Goal: Information Seeking & Learning: Learn about a topic

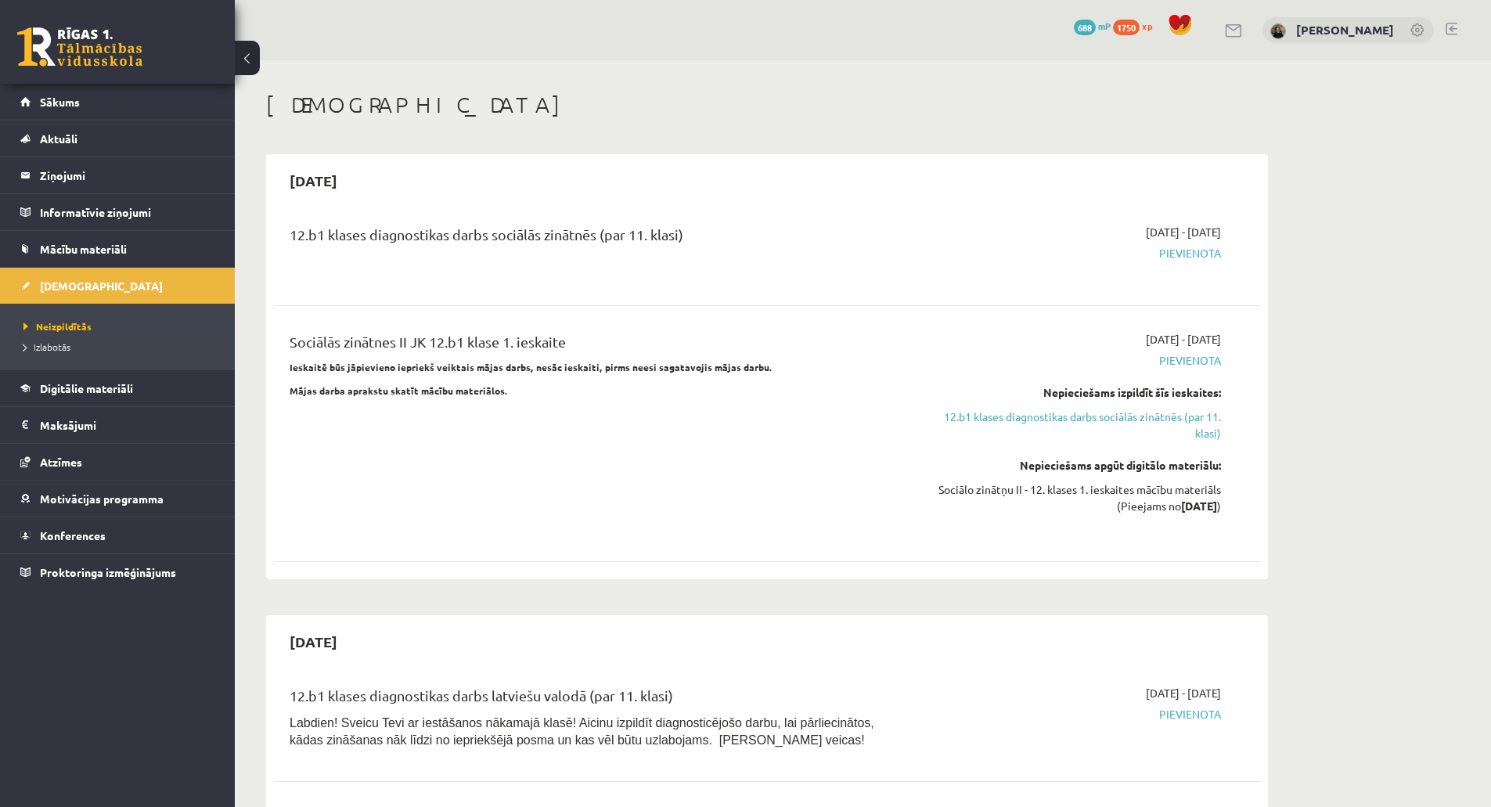
scroll to position [783, 0]
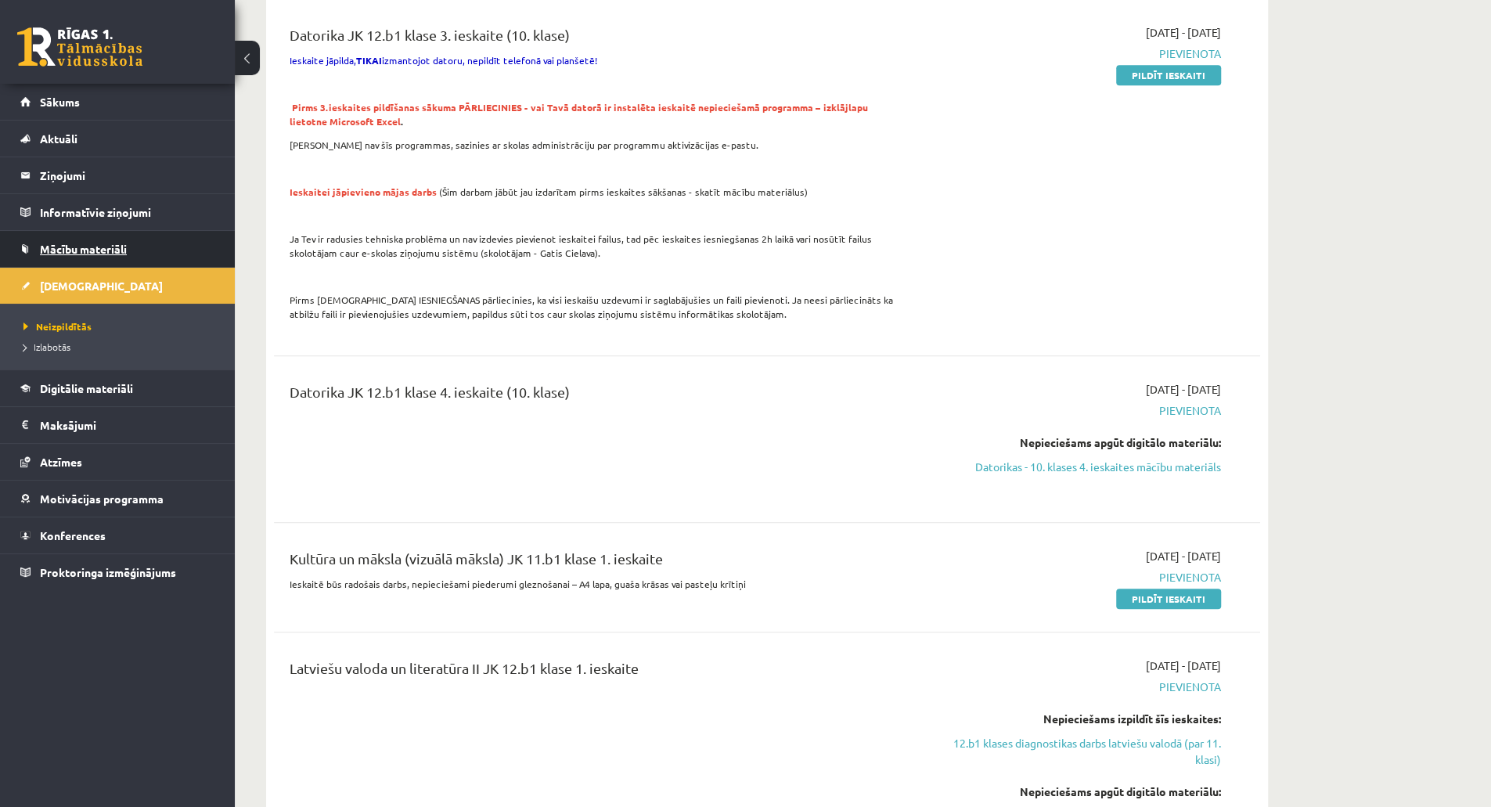
click at [102, 261] on link "Mācību materiāli" at bounding box center [117, 249] width 195 height 36
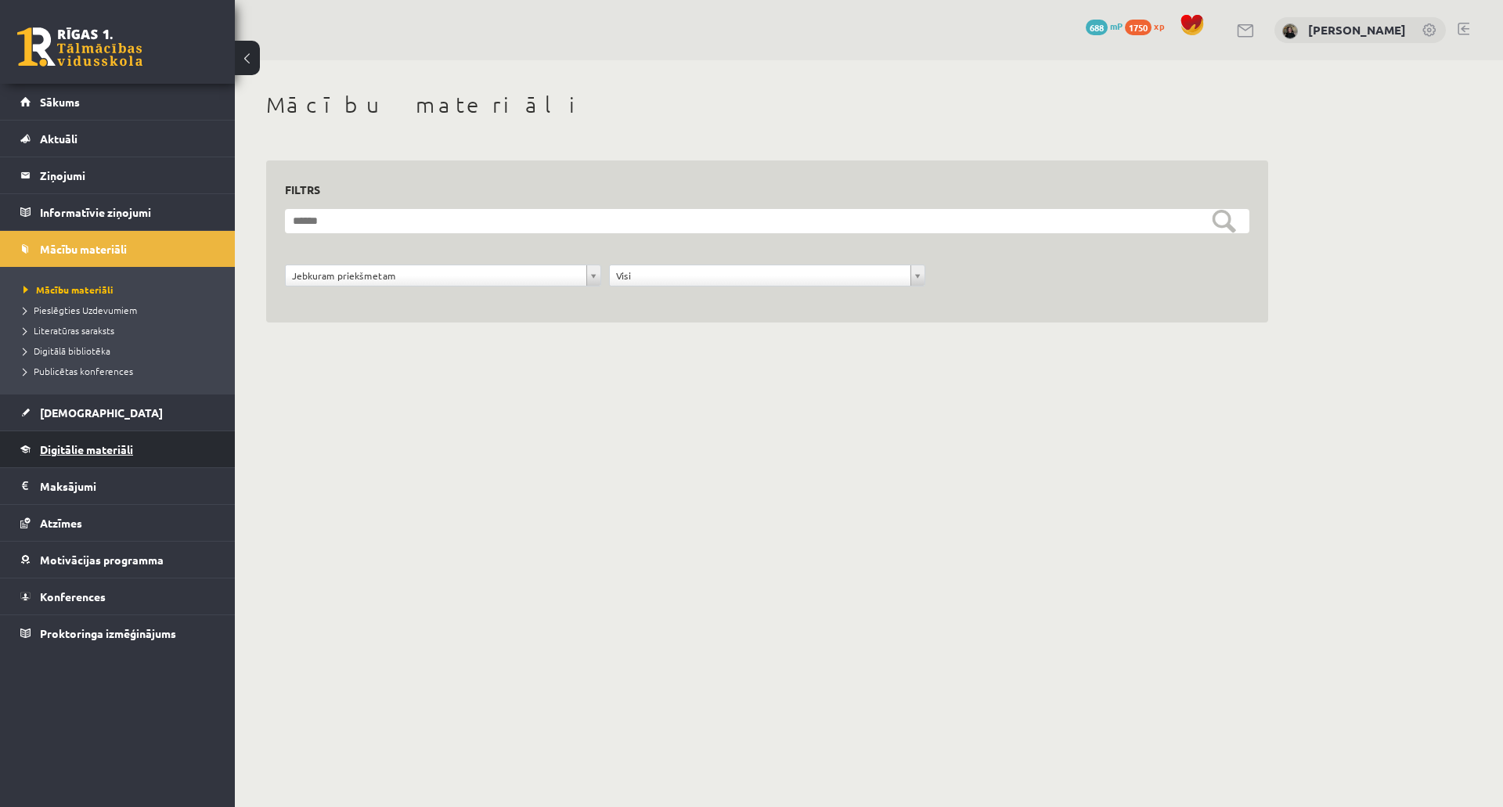
click at [110, 450] on span "Digitālie materiāli" at bounding box center [86, 449] width 93 height 14
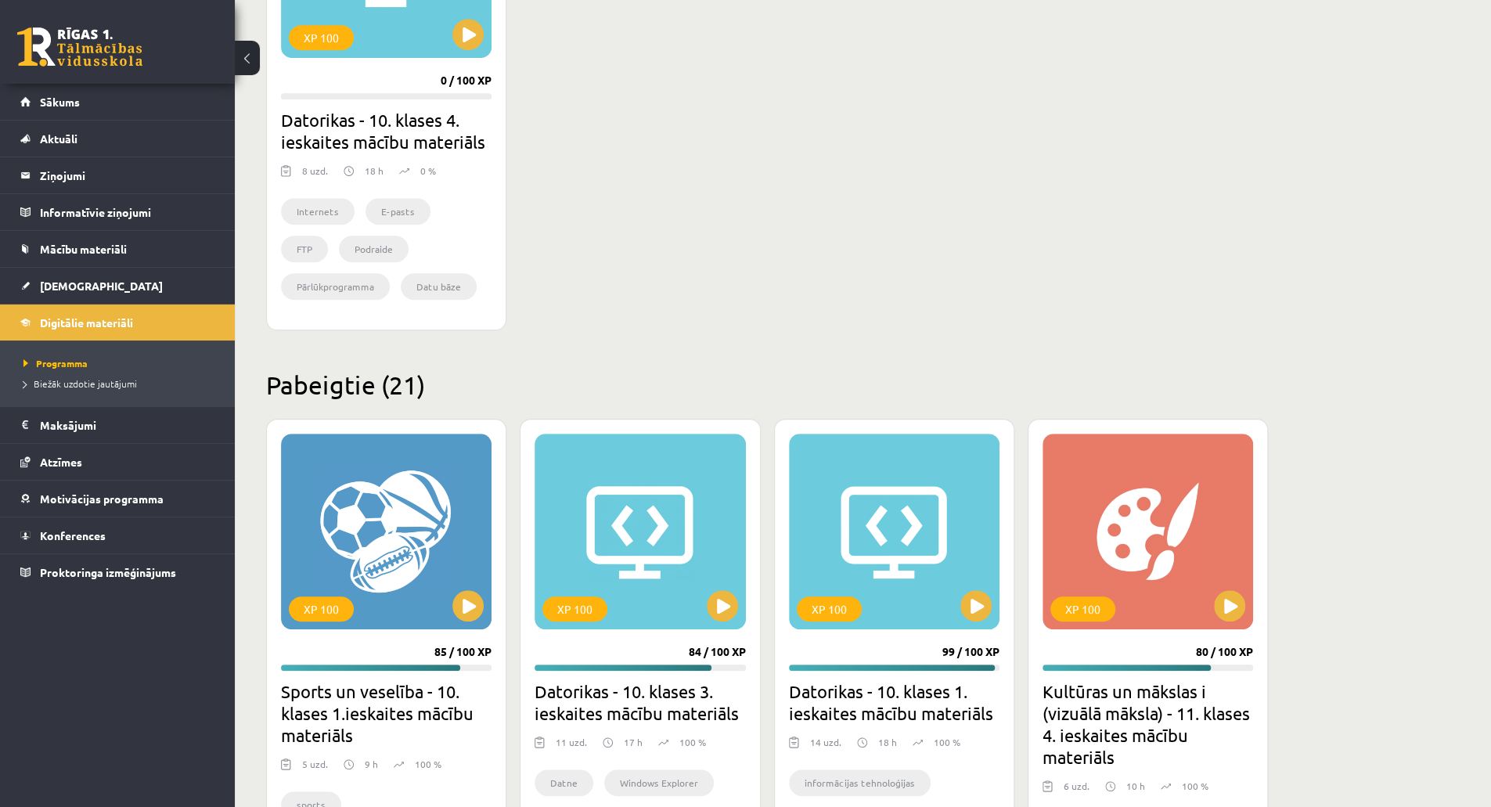
scroll to position [626, 0]
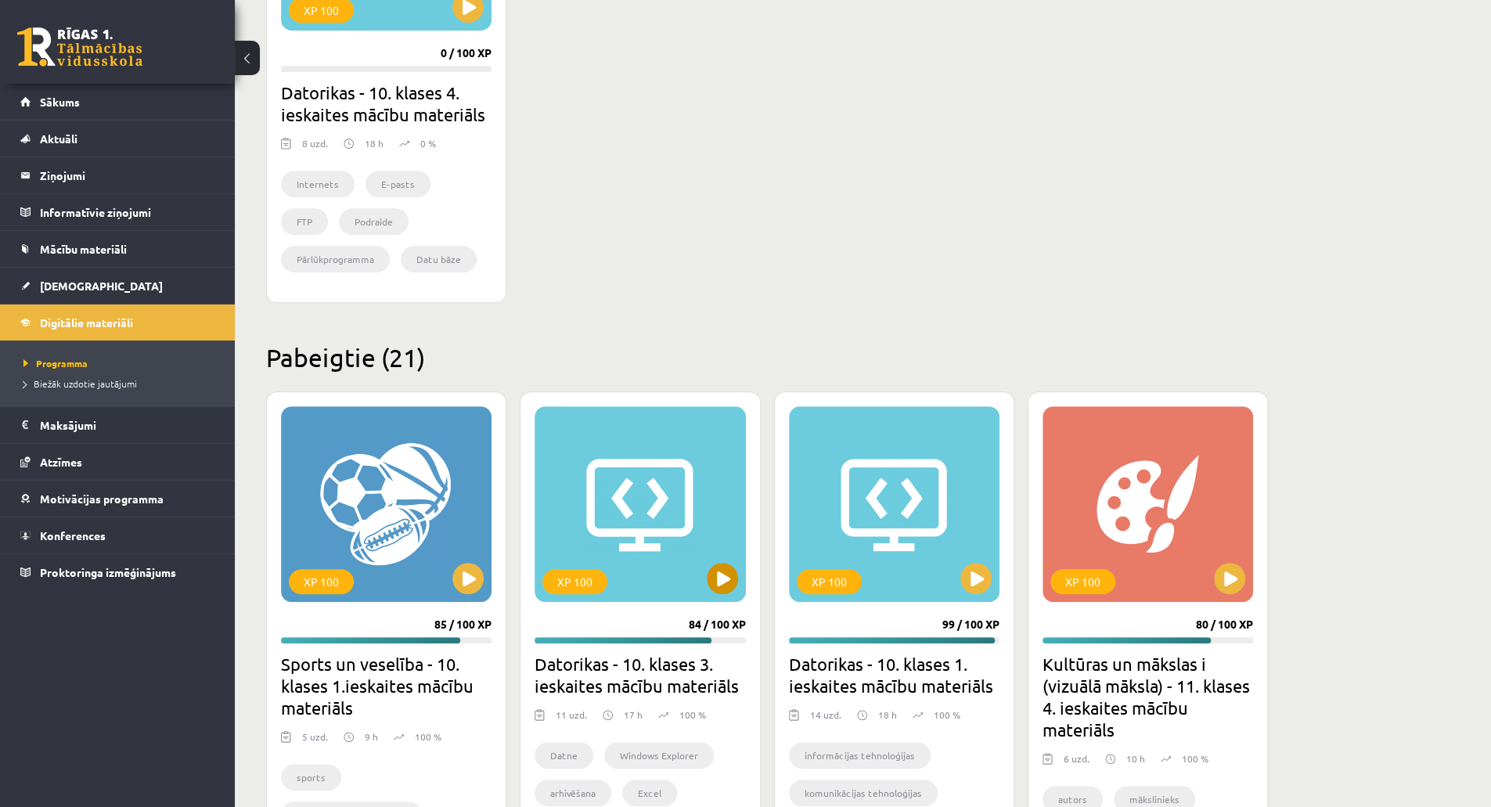
click at [667, 519] on div "XP 100" at bounding box center [640, 504] width 211 height 196
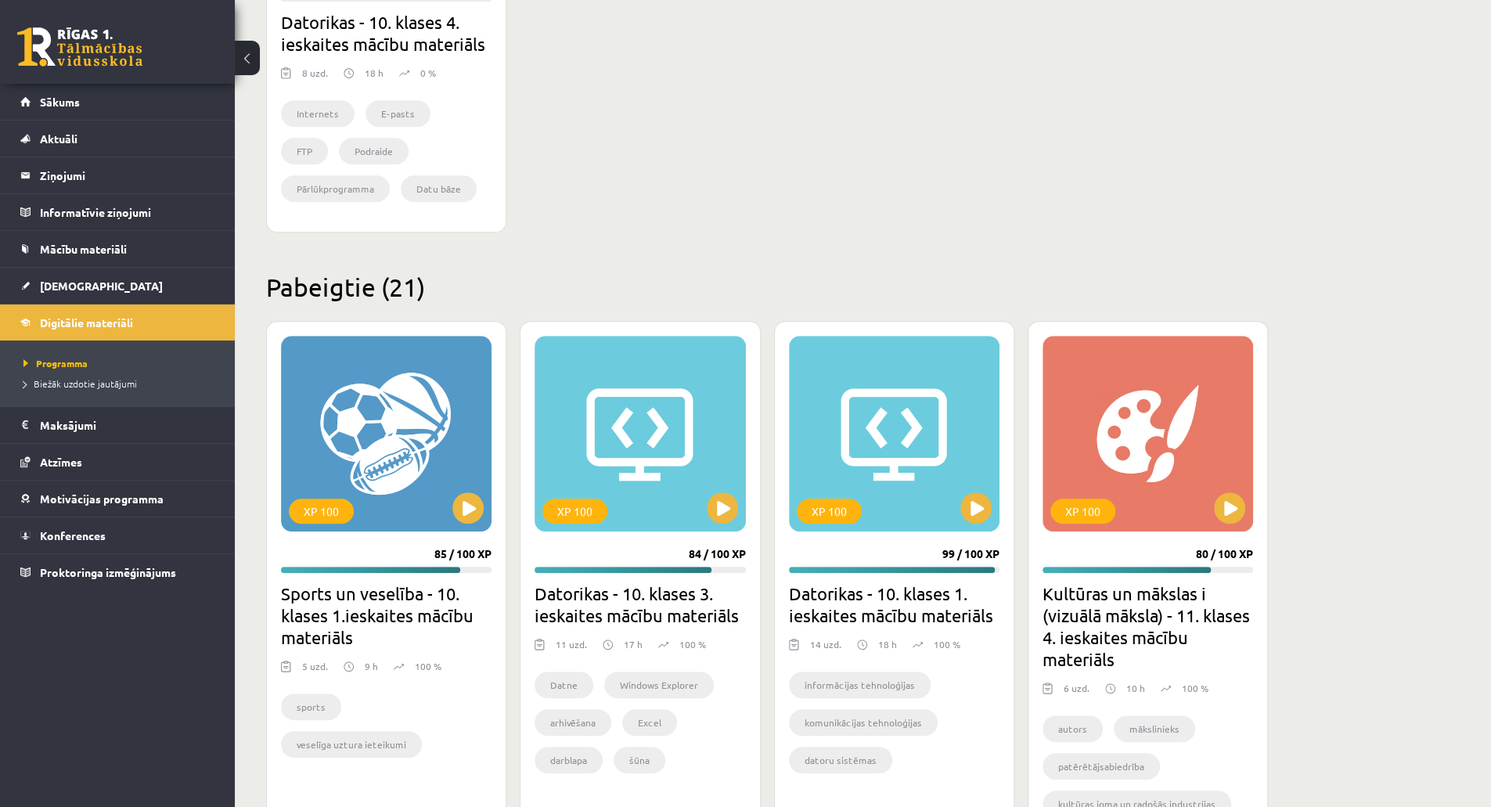
scroll to position [939, 0]
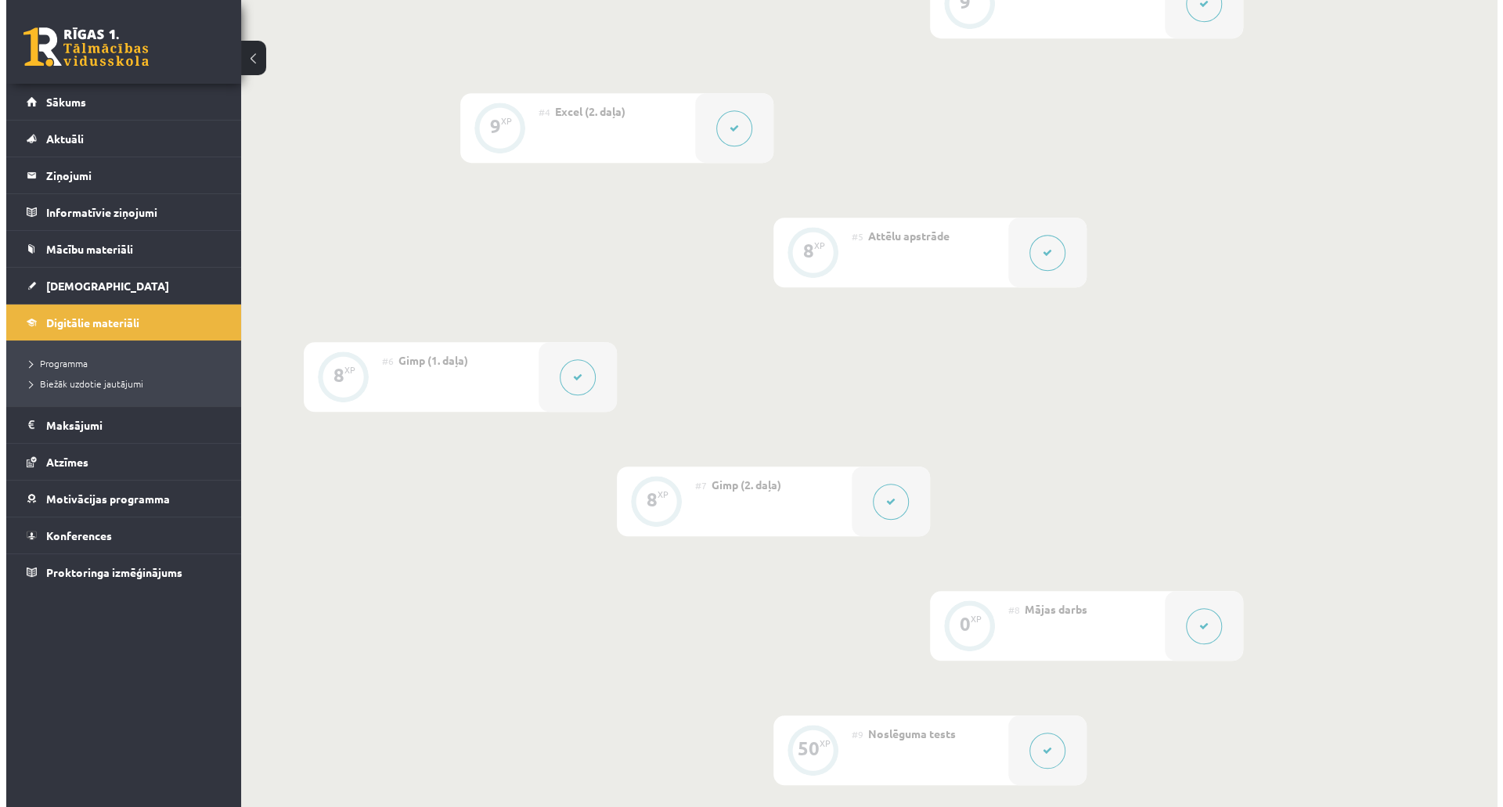
scroll to position [783, 0]
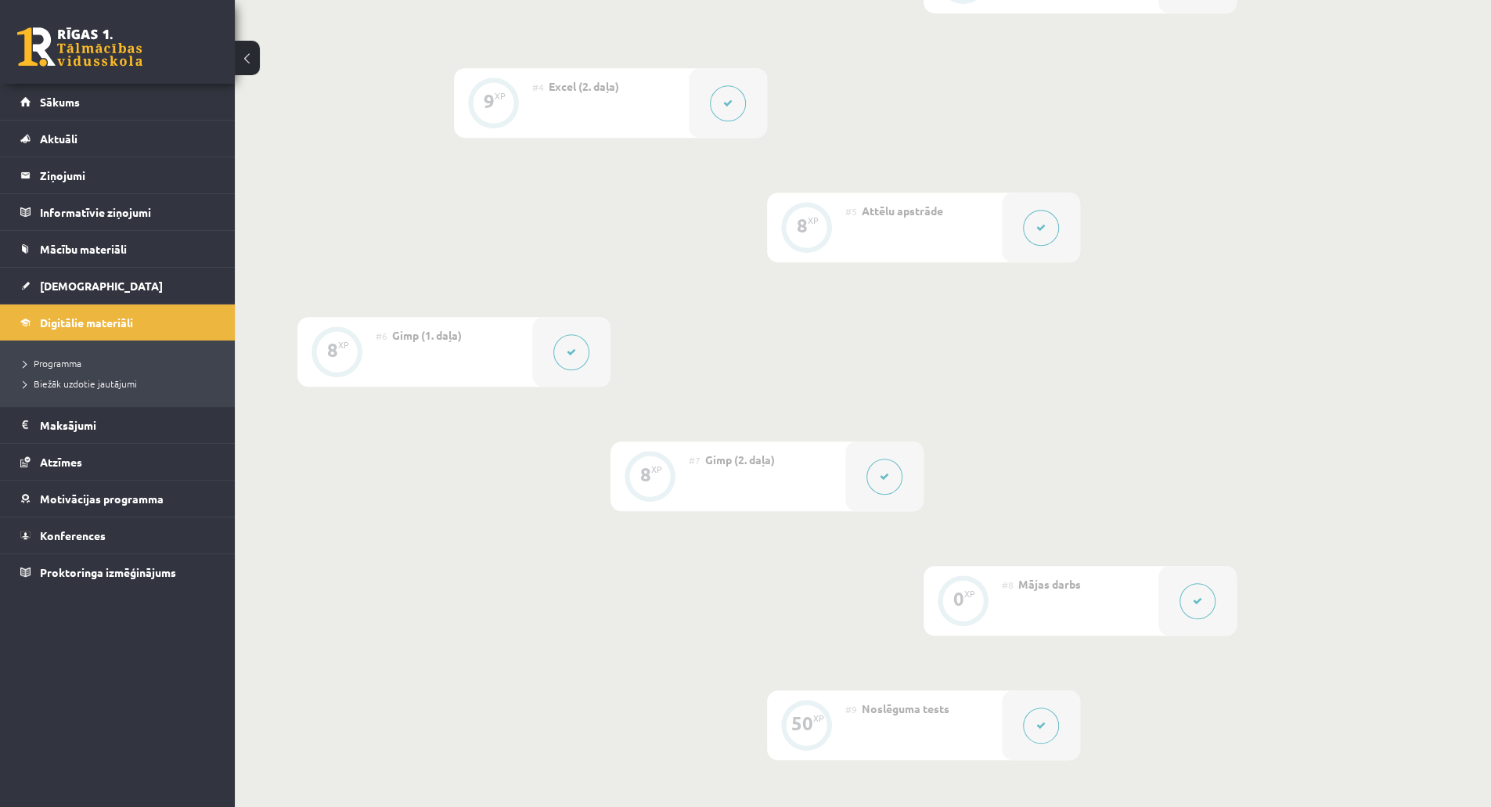
click at [1207, 598] on button at bounding box center [1198, 601] width 36 height 36
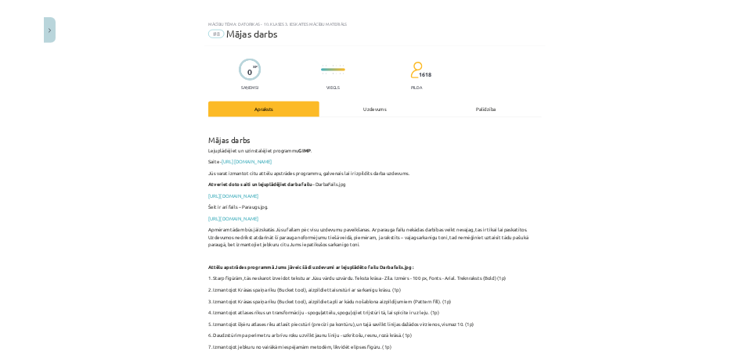
scroll to position [312, 0]
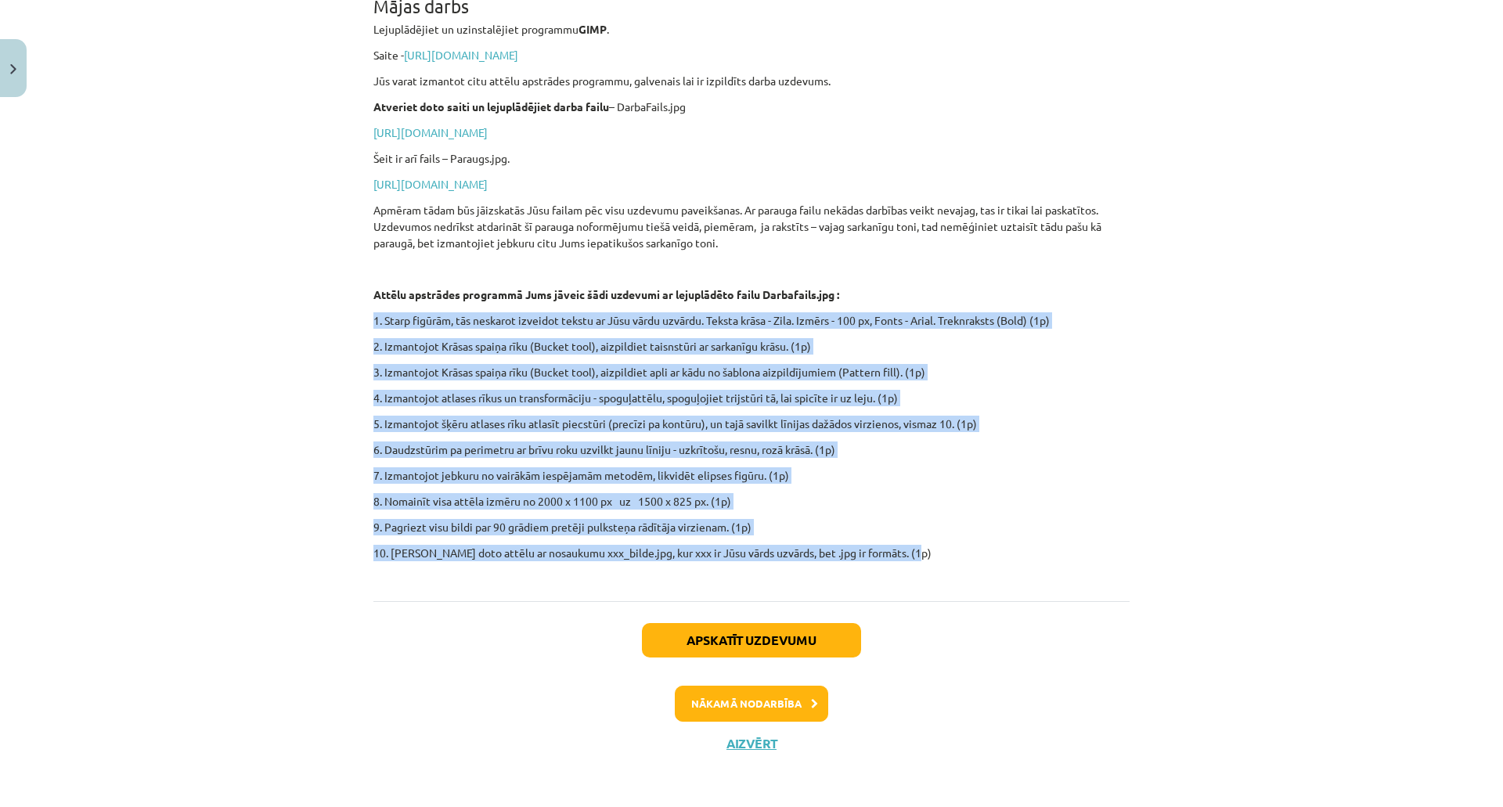
drag, startPoint x: 363, startPoint y: 319, endPoint x: 870, endPoint y: 538, distance: 551.8
click at [927, 560] on div "0 XP Saņemsi Viegls 1618 pilda Apraksts Uzdevums Palīdzība Mājas darbs Lejuplād…" at bounding box center [751, 281] width 775 height 978
copy div "6. Lorem ipsumdo, sit ametcons adipisci elitse do Eius tempo incidid. Utlabo et…"
